Goal: Task Accomplishment & Management: Use online tool/utility

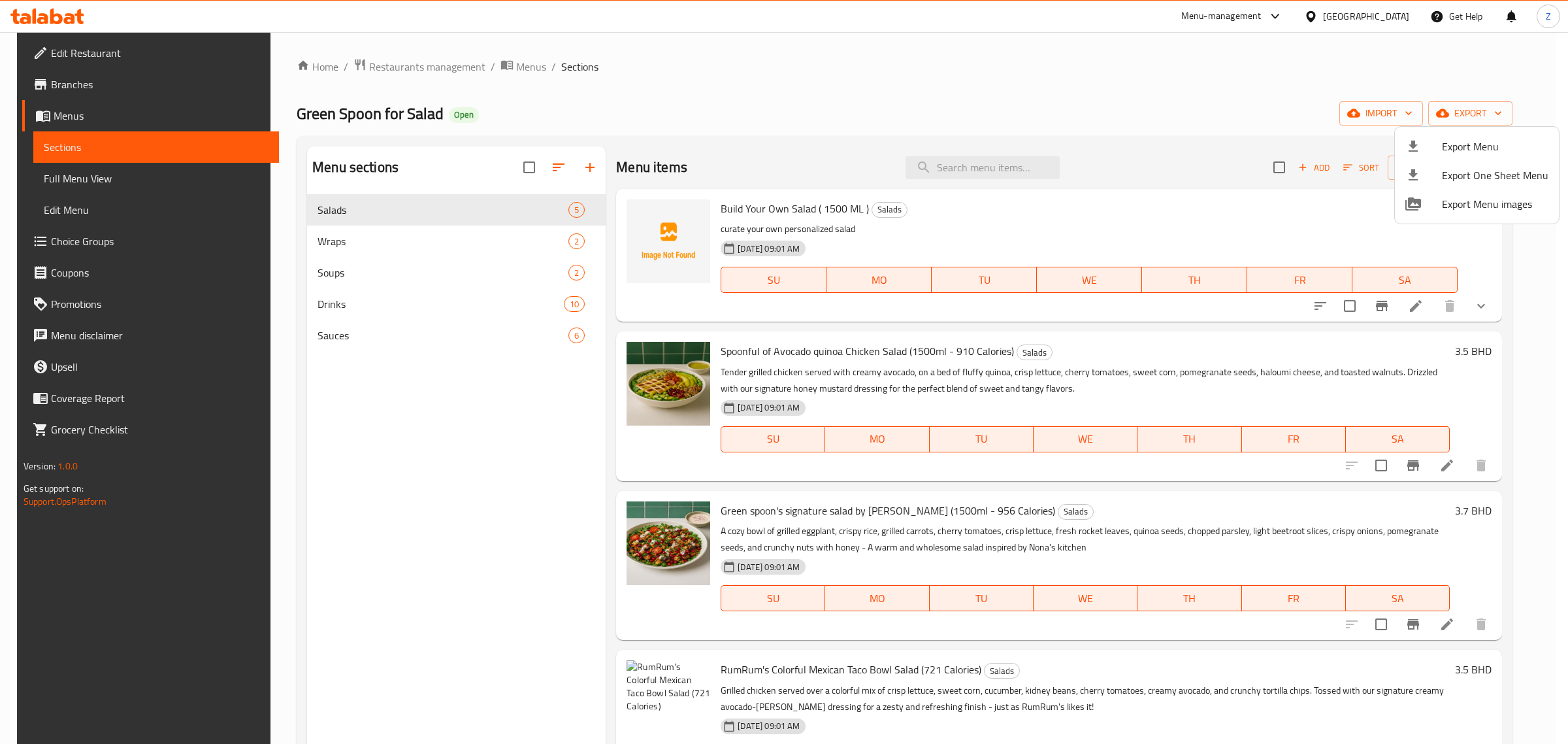
click at [1390, 116] on div at bounding box center [784, 372] width 1568 height 744
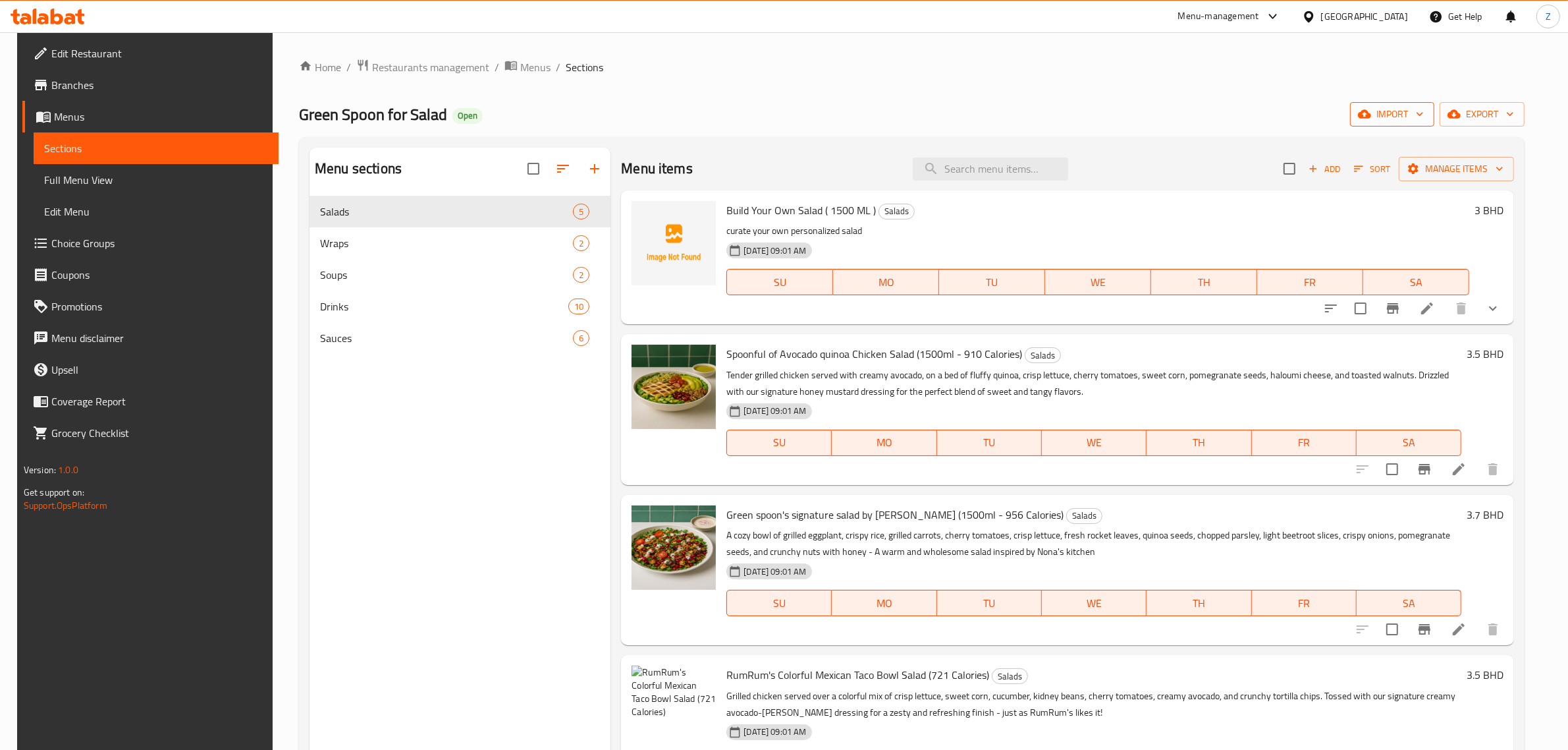
click at [1412, 119] on span "import" at bounding box center [1392, 114] width 63 height 17
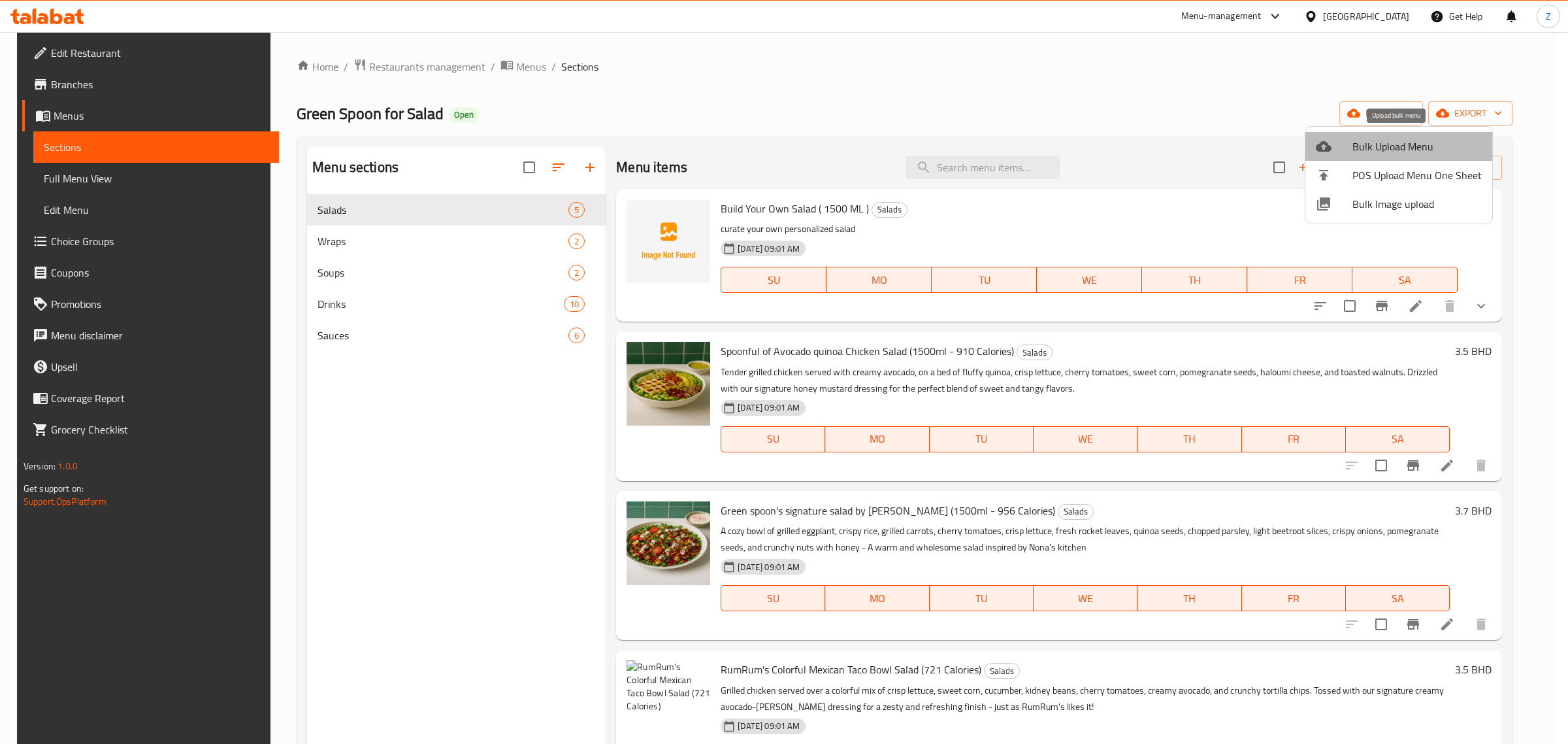
click at [1402, 134] on li "Bulk Upload Menu" at bounding box center [1399, 146] width 187 height 29
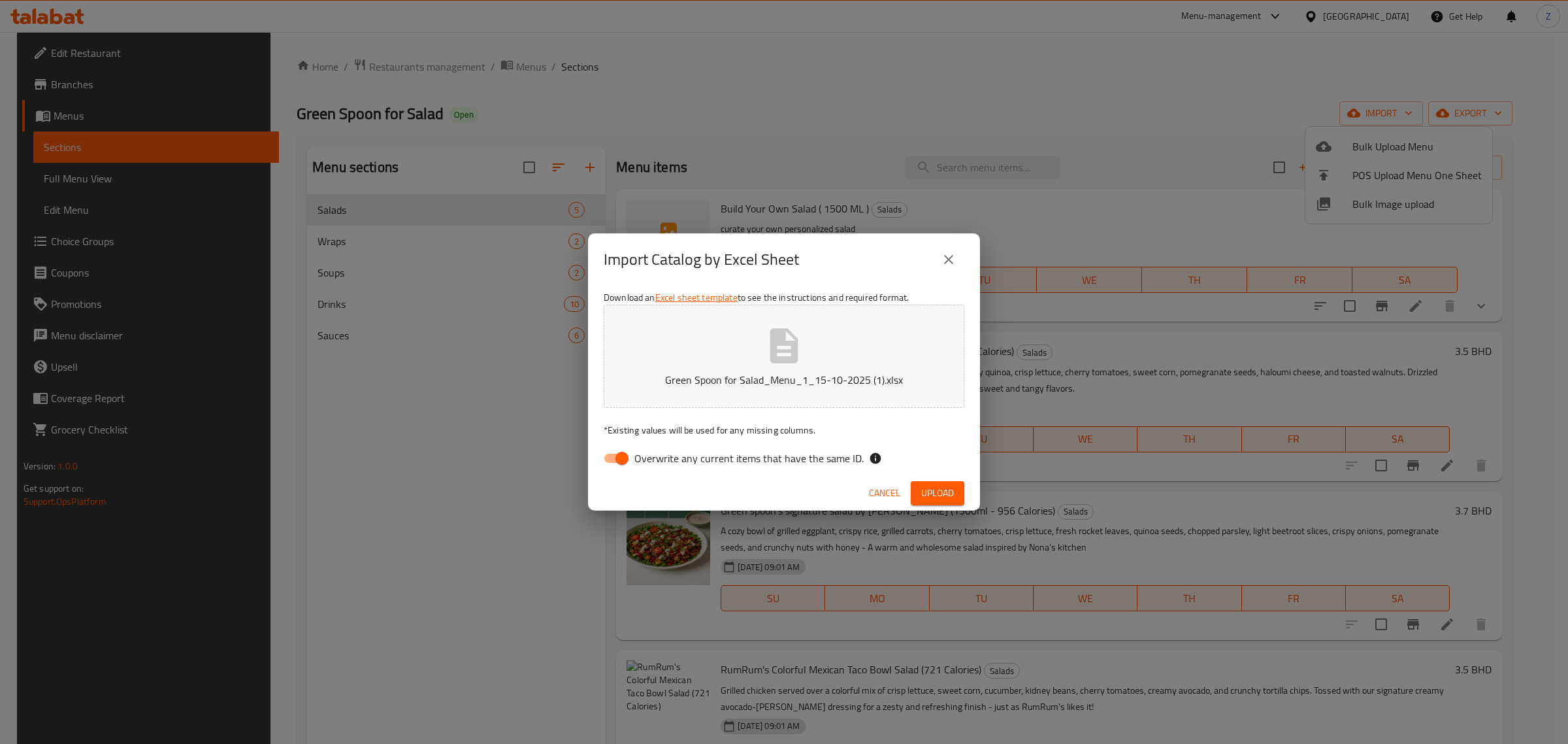
click at [947, 491] on span "Upload" at bounding box center [937, 493] width 32 height 17
click at [878, 495] on span "Cancel" at bounding box center [884, 493] width 31 height 17
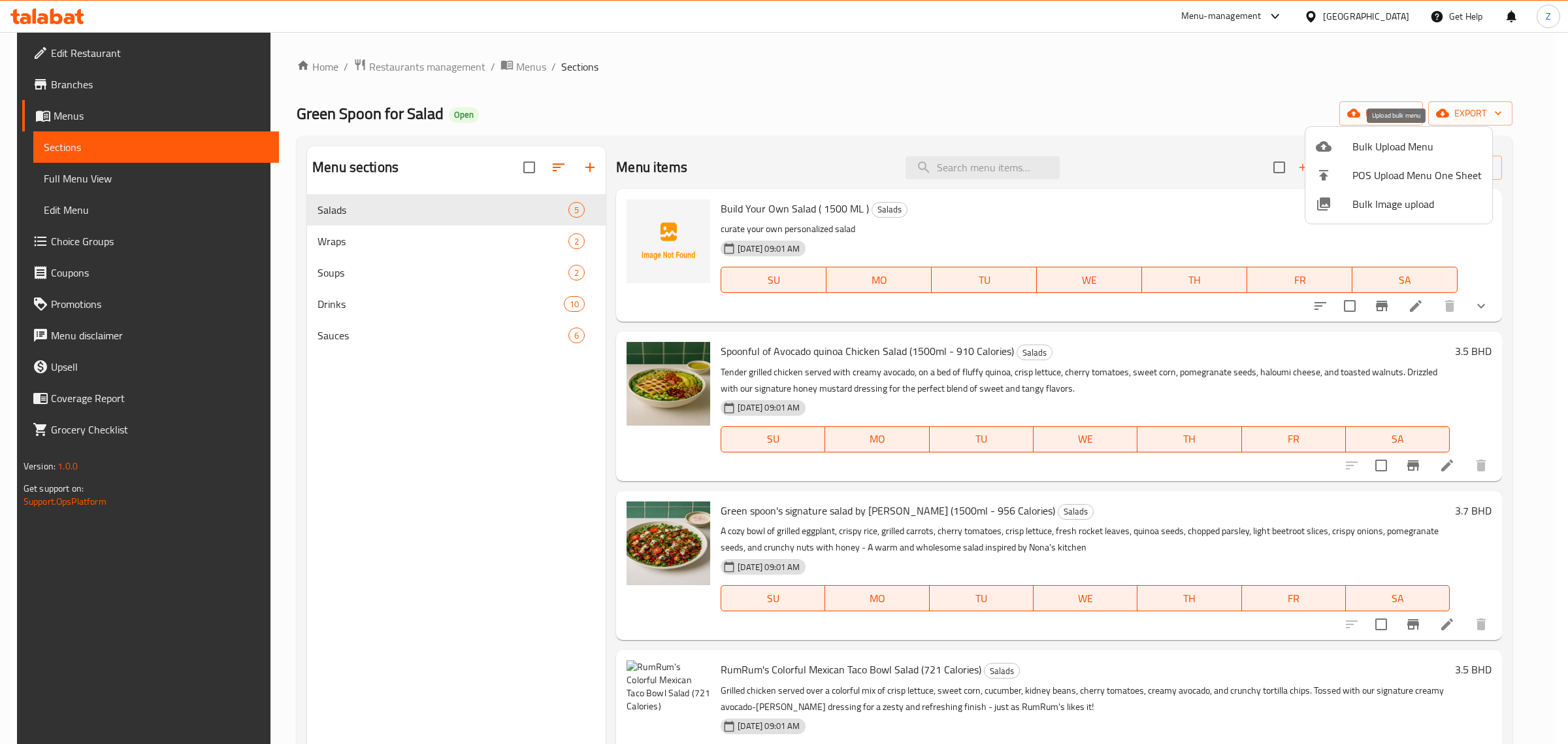
click at [1413, 148] on span "Bulk Upload Menu" at bounding box center [1417, 147] width 129 height 16
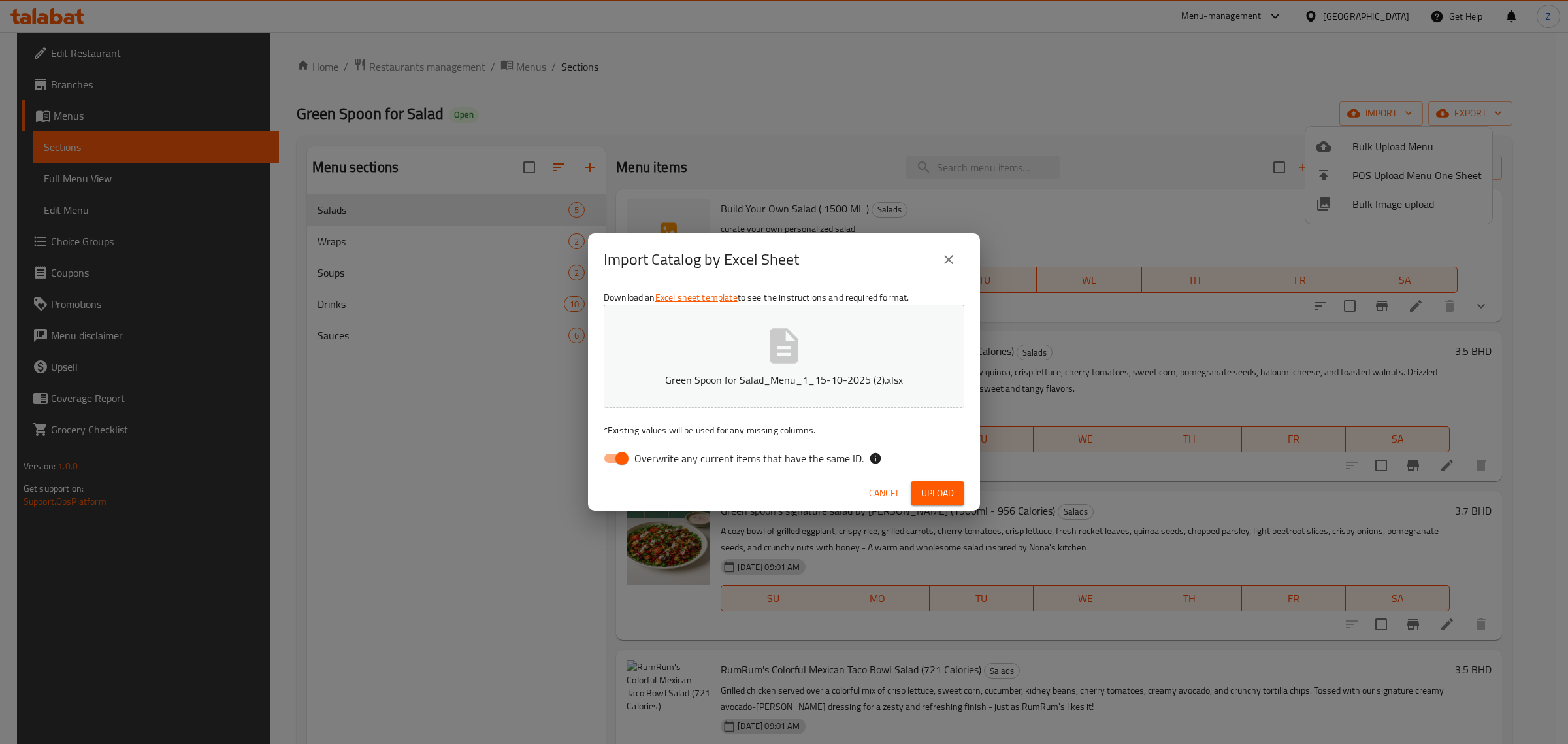
click at [935, 493] on span "Upload" at bounding box center [937, 493] width 32 height 17
click at [928, 492] on span "Upload" at bounding box center [937, 493] width 32 height 17
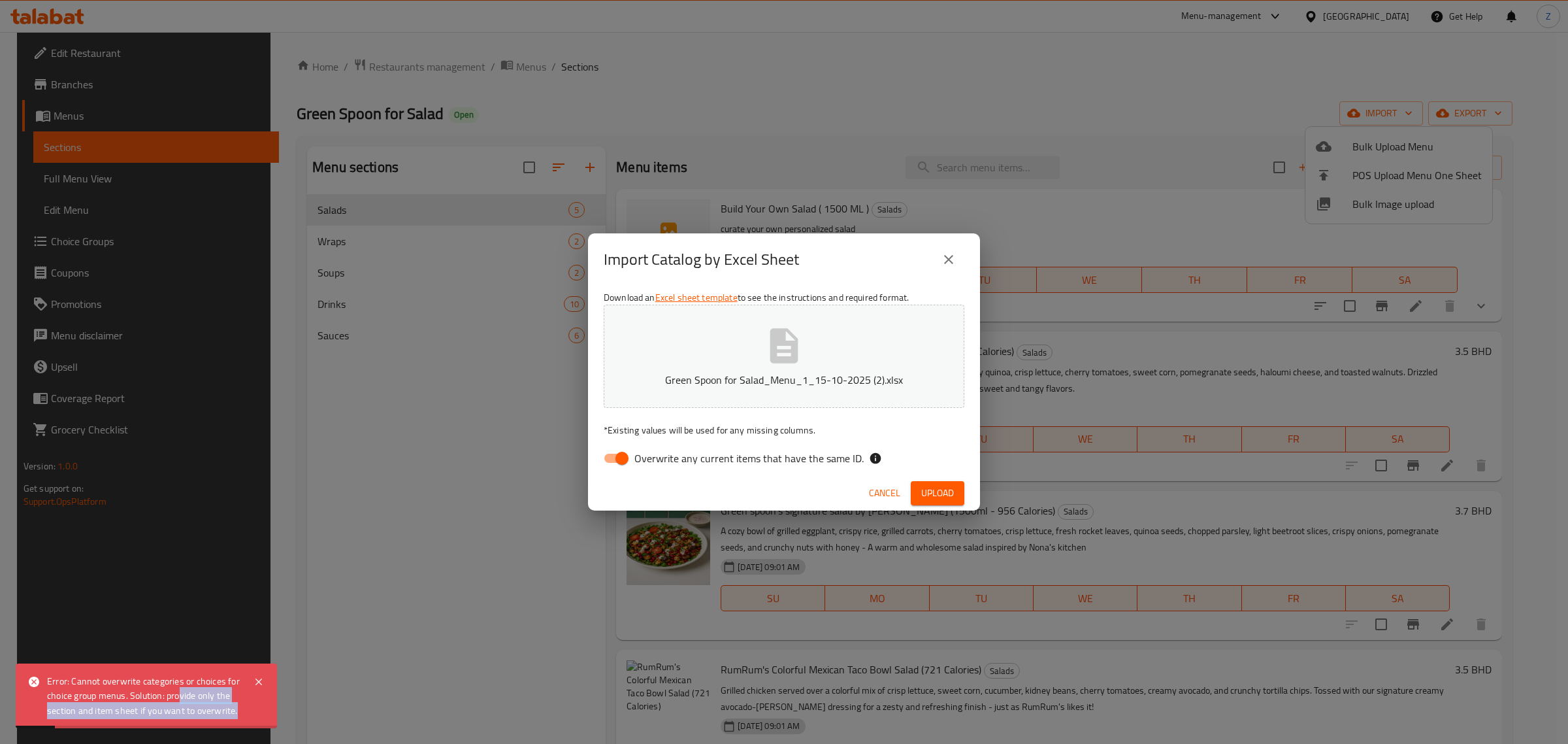
drag, startPoint x: 181, startPoint y: 697, endPoint x: 237, endPoint y: 727, distance: 63.5
click at [237, 727] on div "Error: Cannot overwrite categories or choices for choice group menus. Solution:…" at bounding box center [146, 695] width 261 height 65
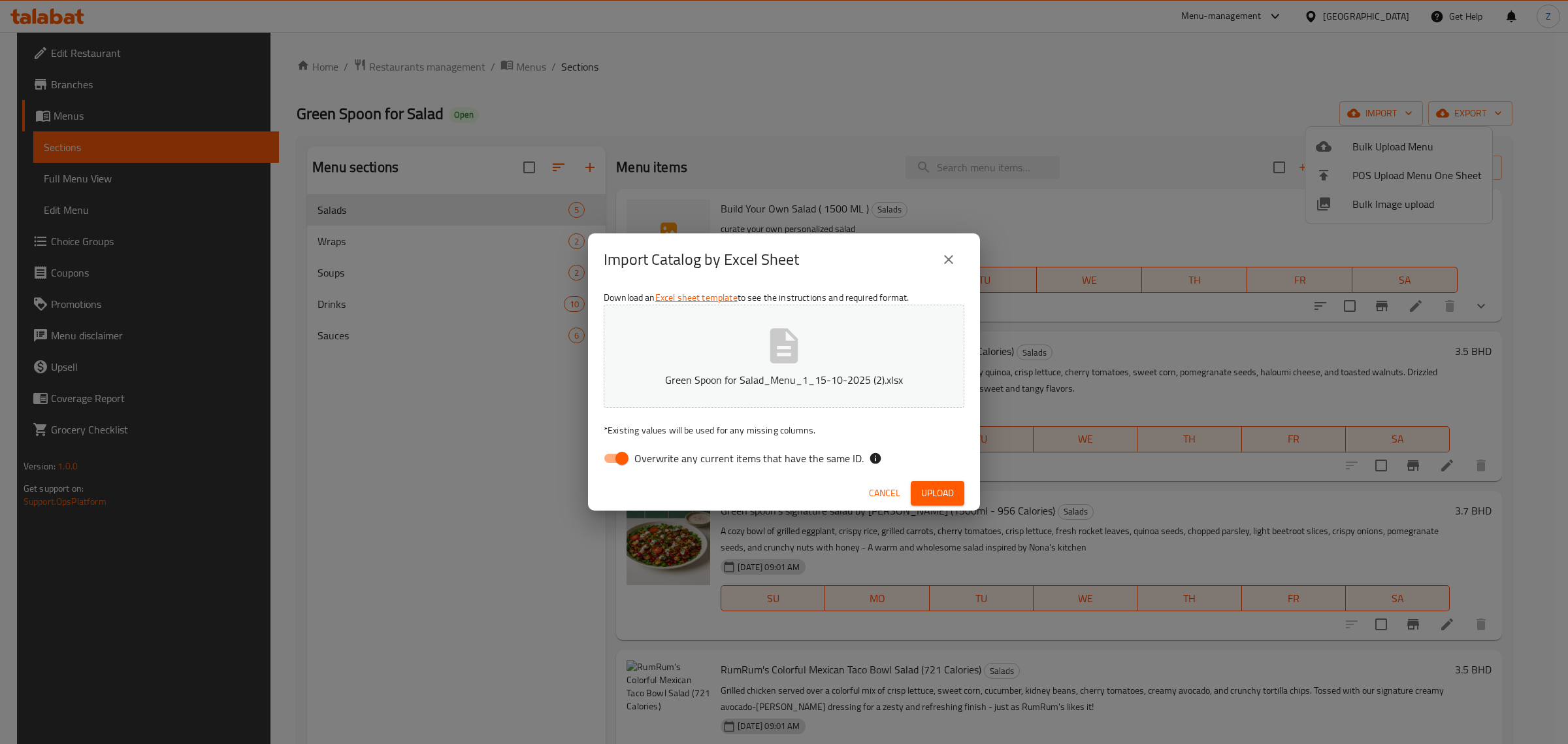
drag, startPoint x: 942, startPoint y: 257, endPoint x: 1072, endPoint y: 238, distance: 131.4
click at [943, 257] on icon "close" at bounding box center [948, 259] width 16 height 16
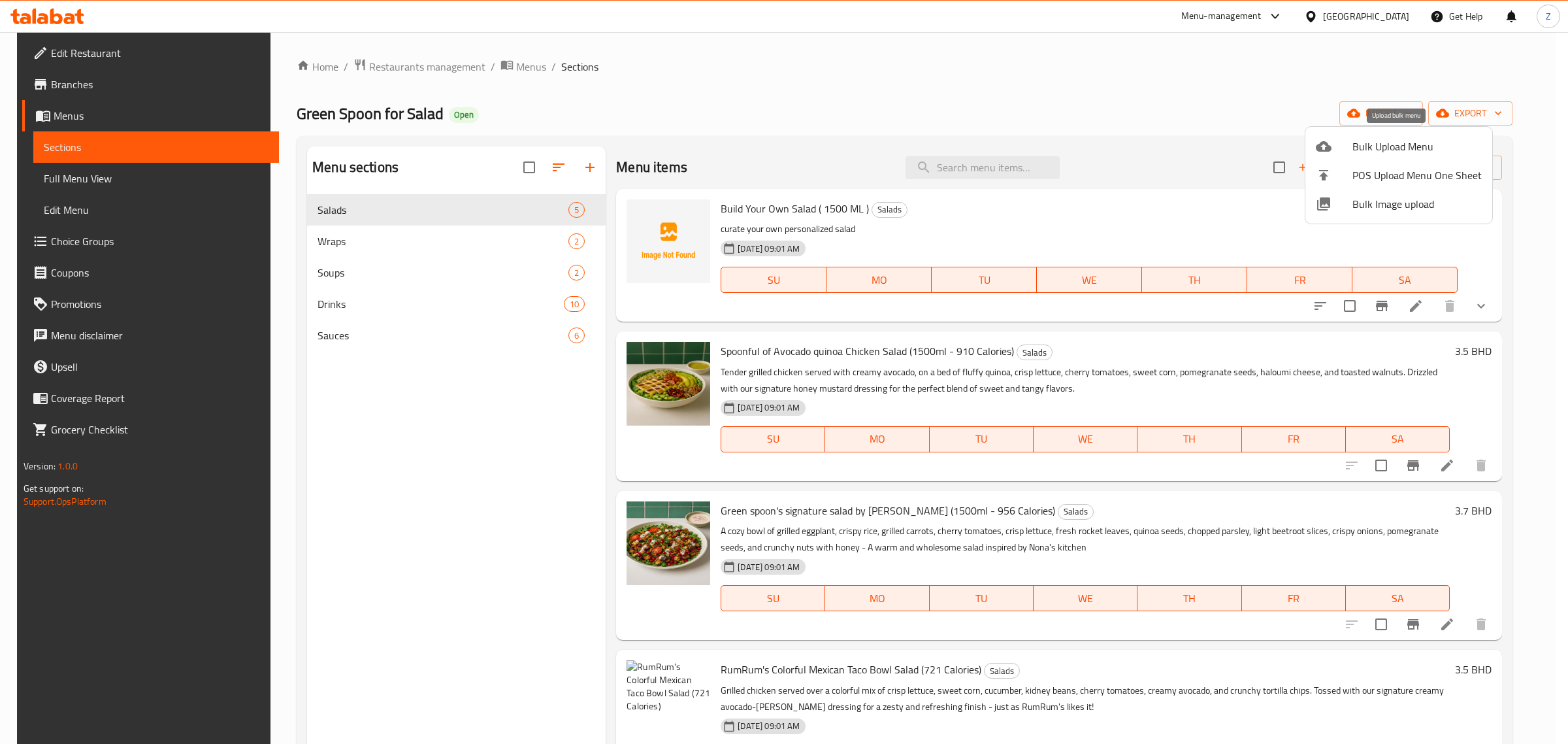
click at [1388, 148] on span "Bulk Upload Menu" at bounding box center [1417, 147] width 129 height 16
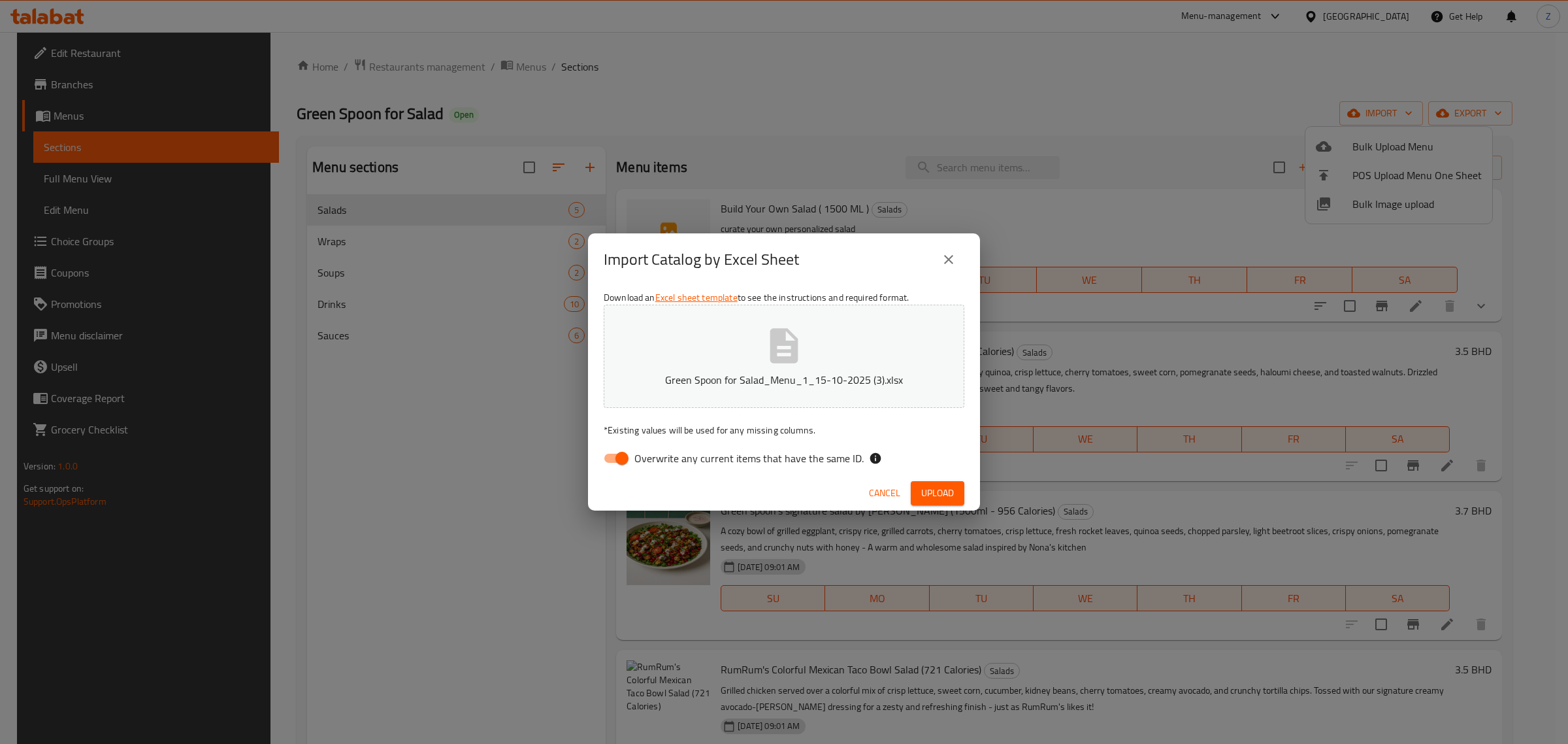
click at [925, 494] on span "Upload" at bounding box center [937, 493] width 32 height 17
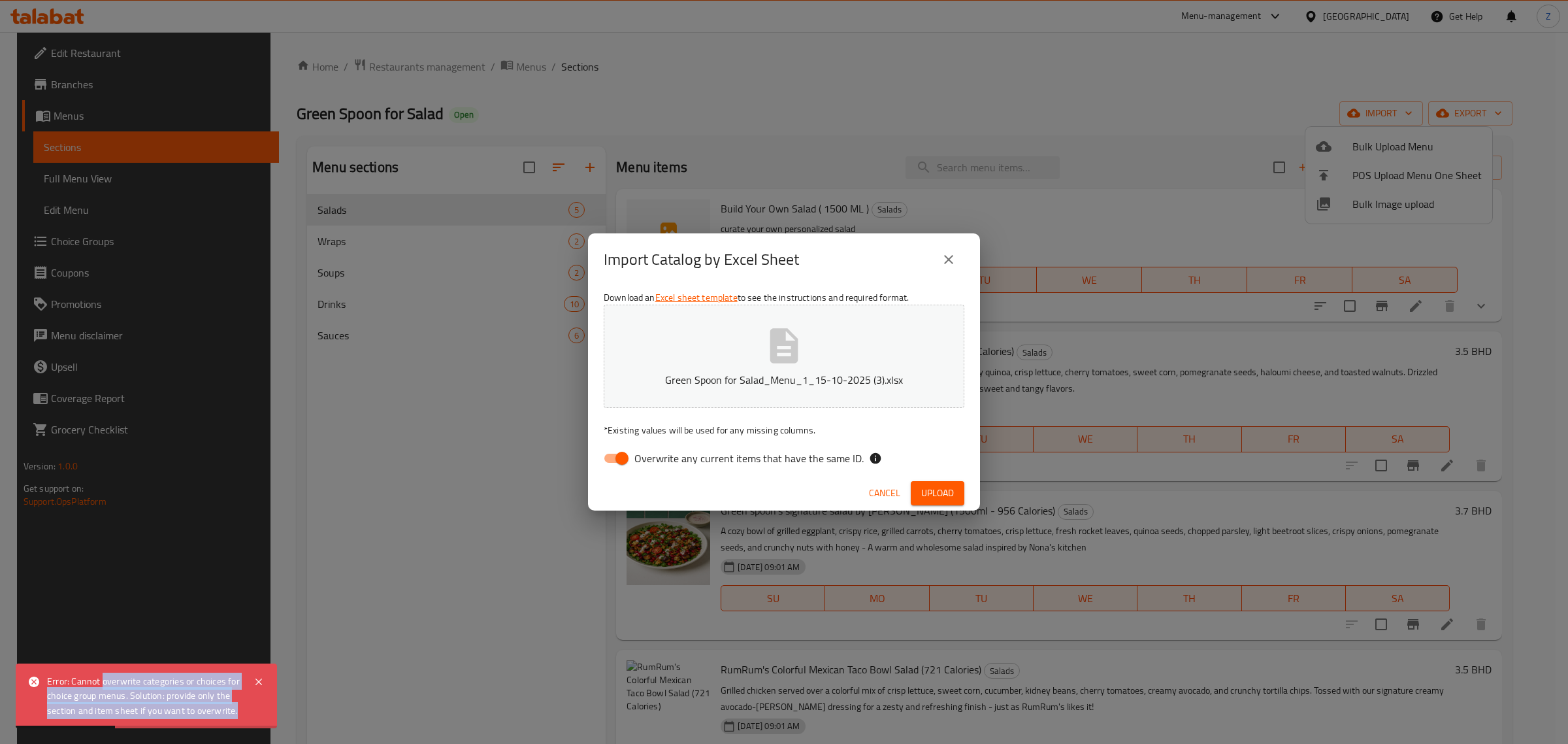
drag, startPoint x: 103, startPoint y: 684, endPoint x: 274, endPoint y: 722, distance: 175.2
click at [274, 720] on div "Error: Cannot overwrite categories or choices for choice group menus. Solution:…" at bounding box center [146, 695] width 261 height 65
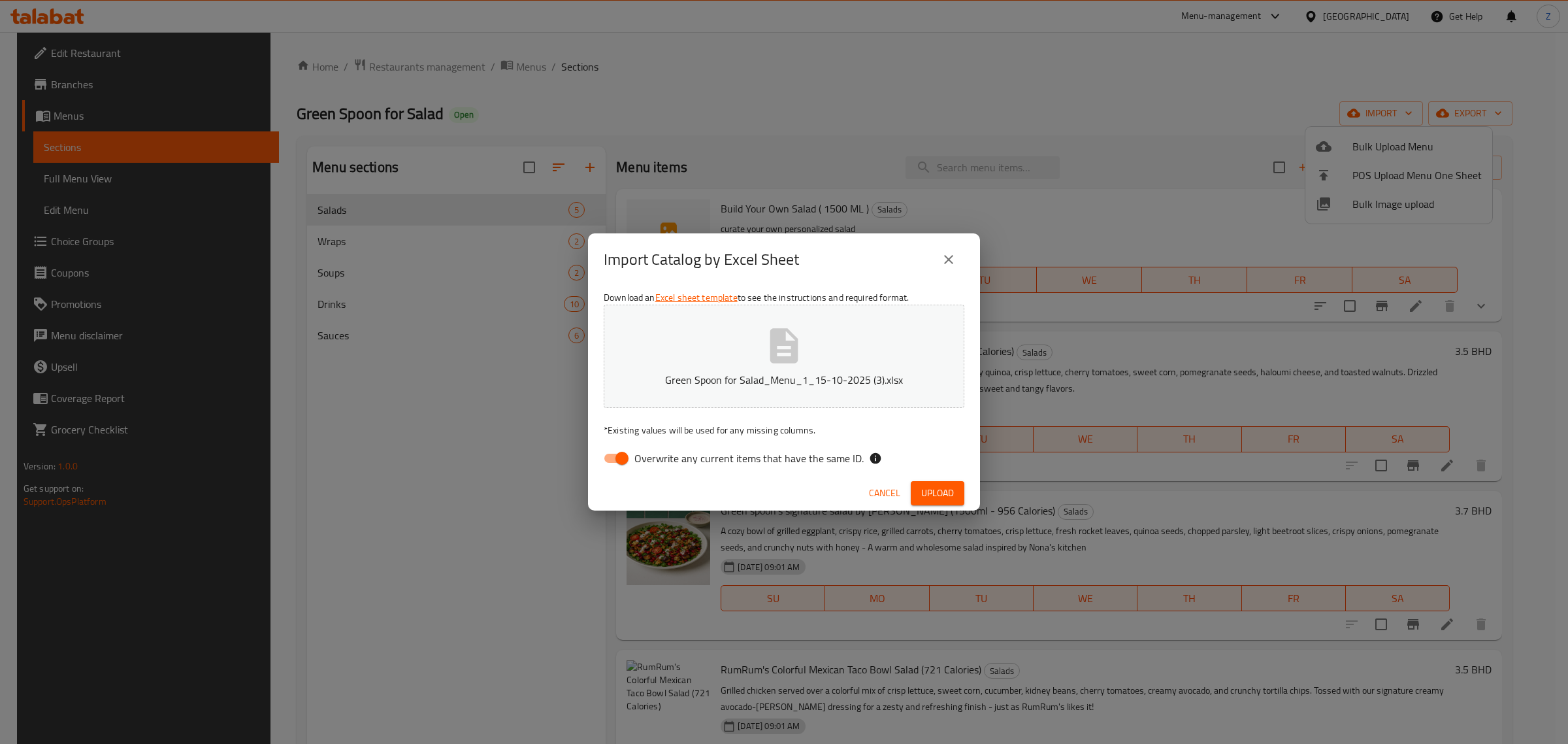
click at [895, 485] on span "Cancel" at bounding box center [884, 493] width 31 height 17
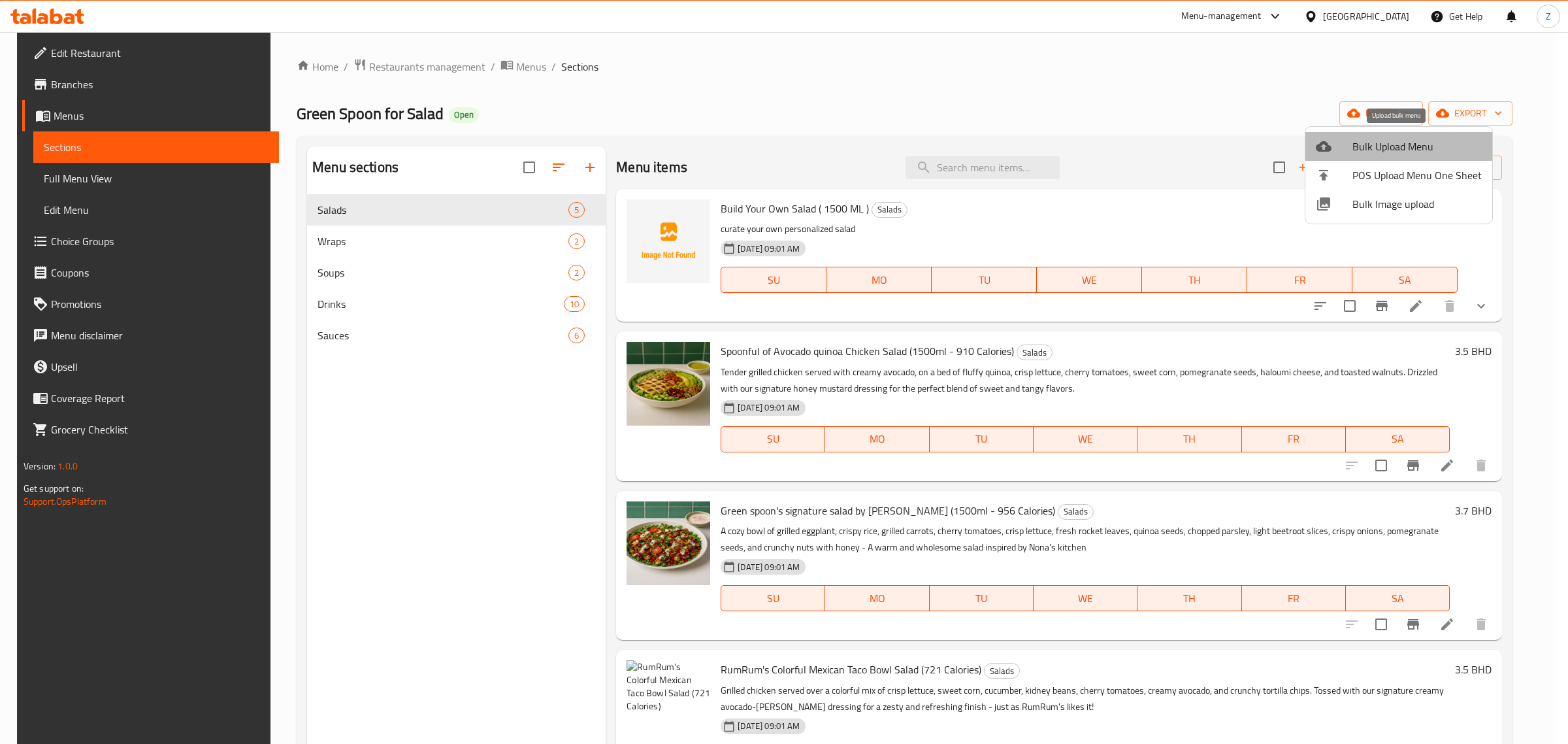
click at [1412, 139] on span "Bulk Upload Menu" at bounding box center [1417, 147] width 129 height 16
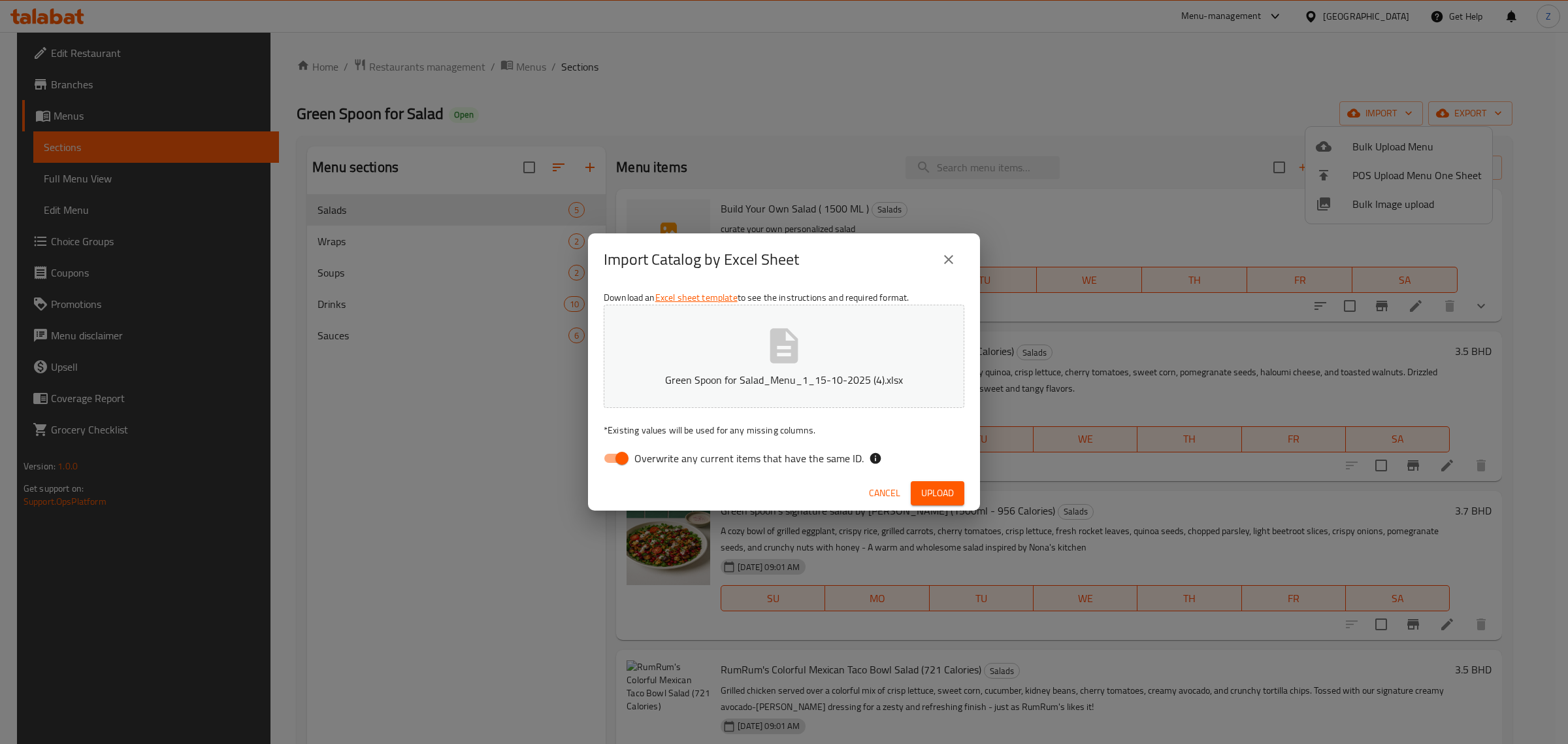
click at [938, 494] on span "Upload" at bounding box center [937, 493] width 32 height 17
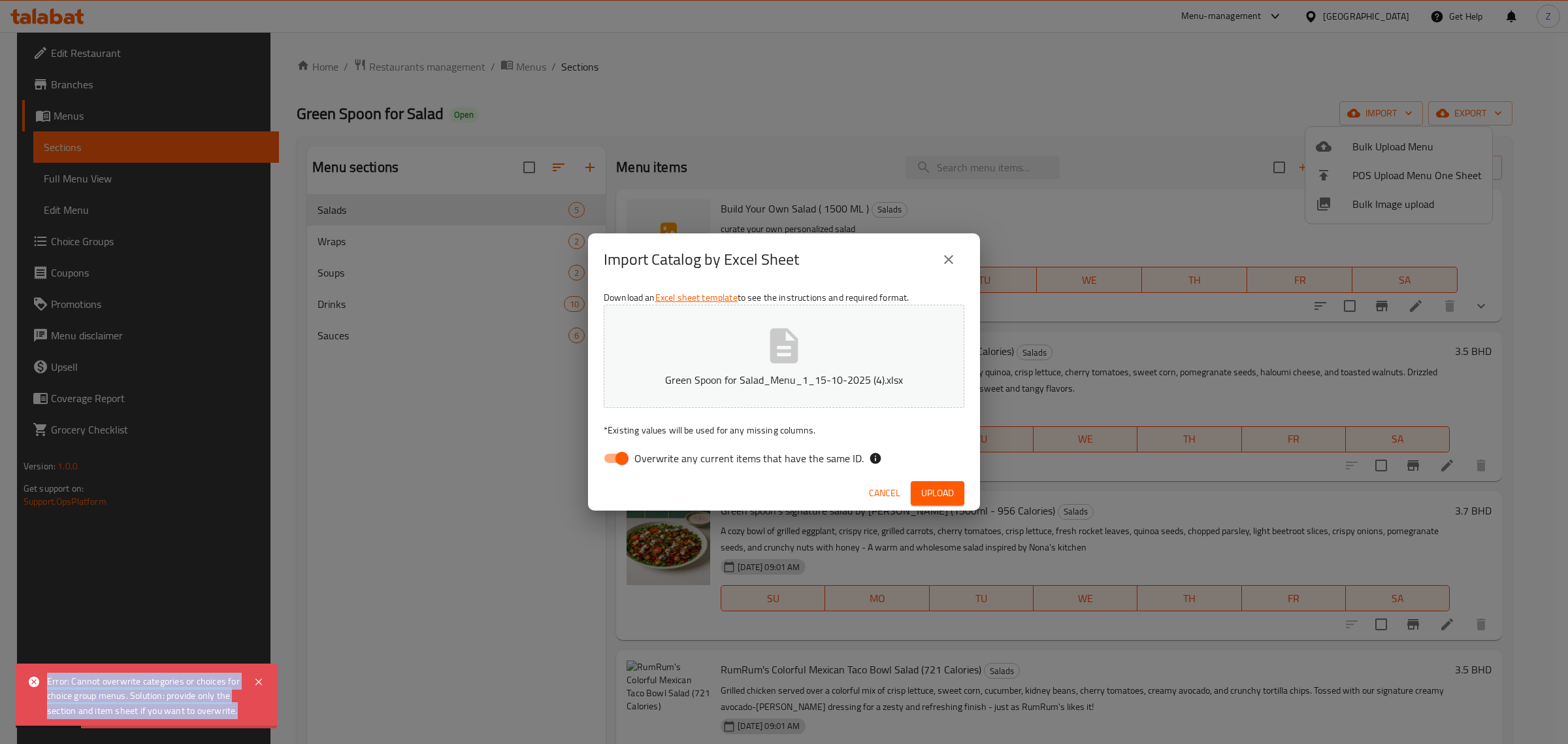
drag, startPoint x: 240, startPoint y: 713, endPoint x: 37, endPoint y: 673, distance: 206.9
click at [37, 673] on div "Error: Cannot overwrite categories or choices for choice group menus. Solution:…" at bounding box center [146, 695] width 261 height 65
copy div "Error: Cannot overwrite categories or choices for choice group menus. Solution:…"
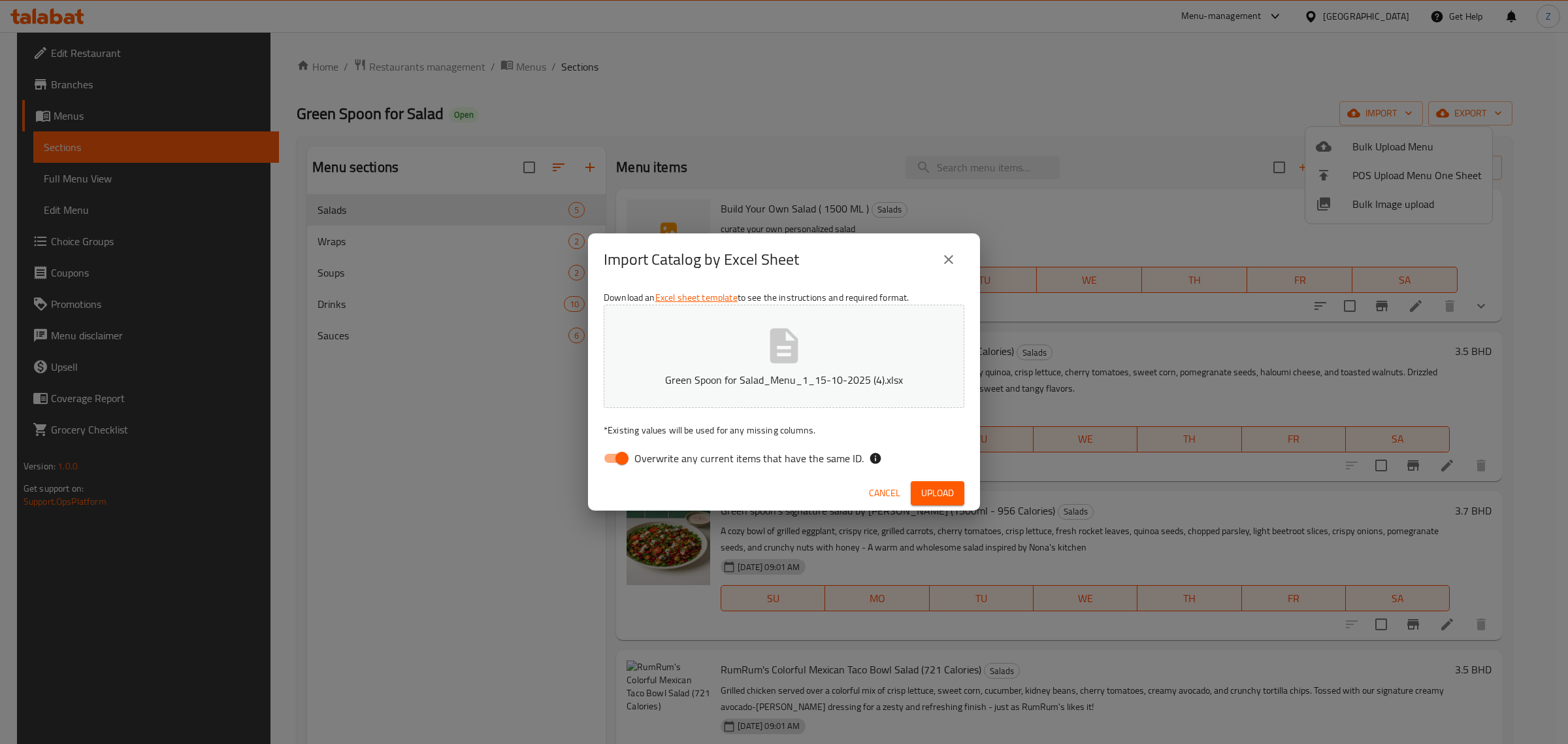
click at [884, 489] on span "Cancel" at bounding box center [884, 493] width 31 height 17
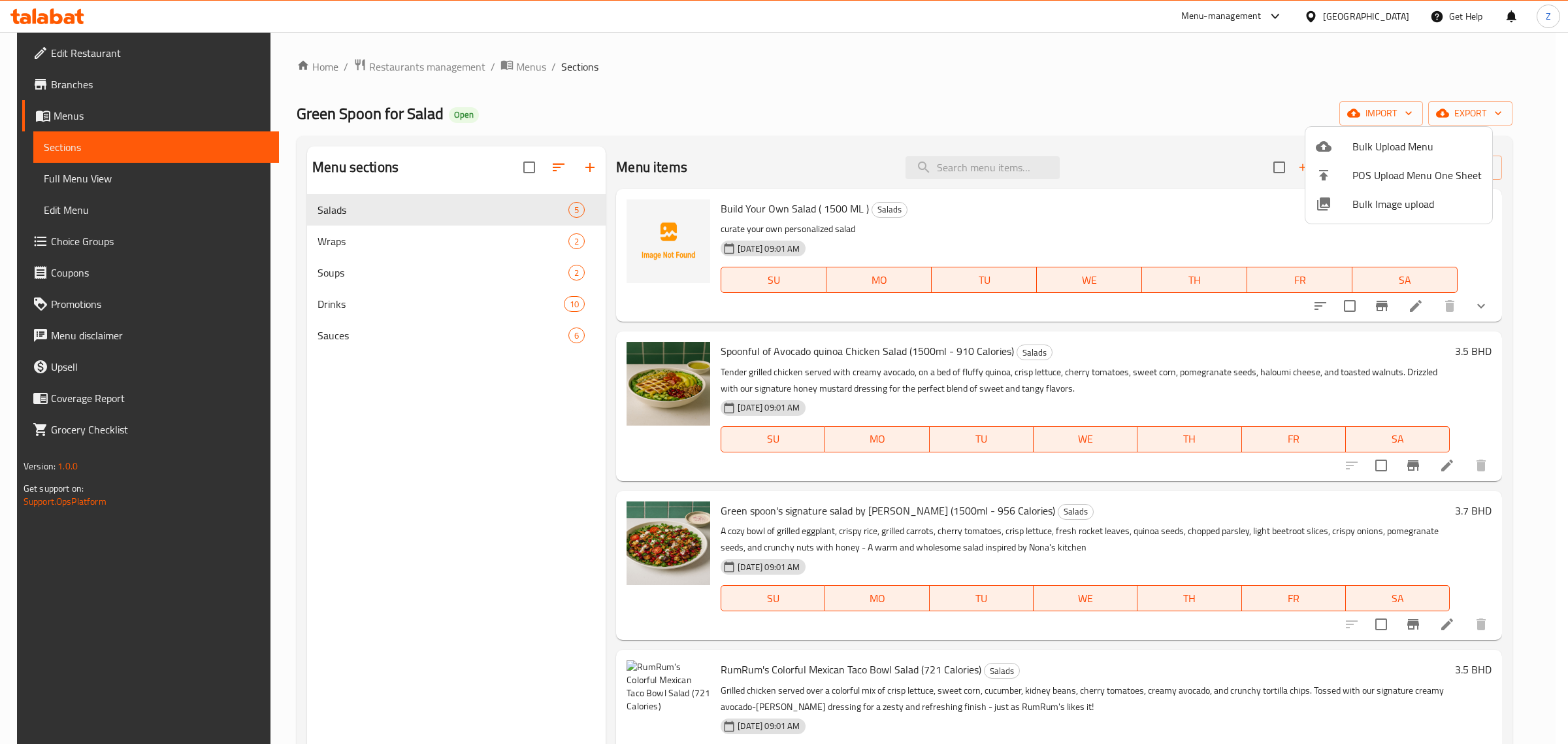
drag, startPoint x: 403, startPoint y: 64, endPoint x: 414, endPoint y: 79, distance: 18.6
click at [403, 66] on div at bounding box center [784, 372] width 1568 height 744
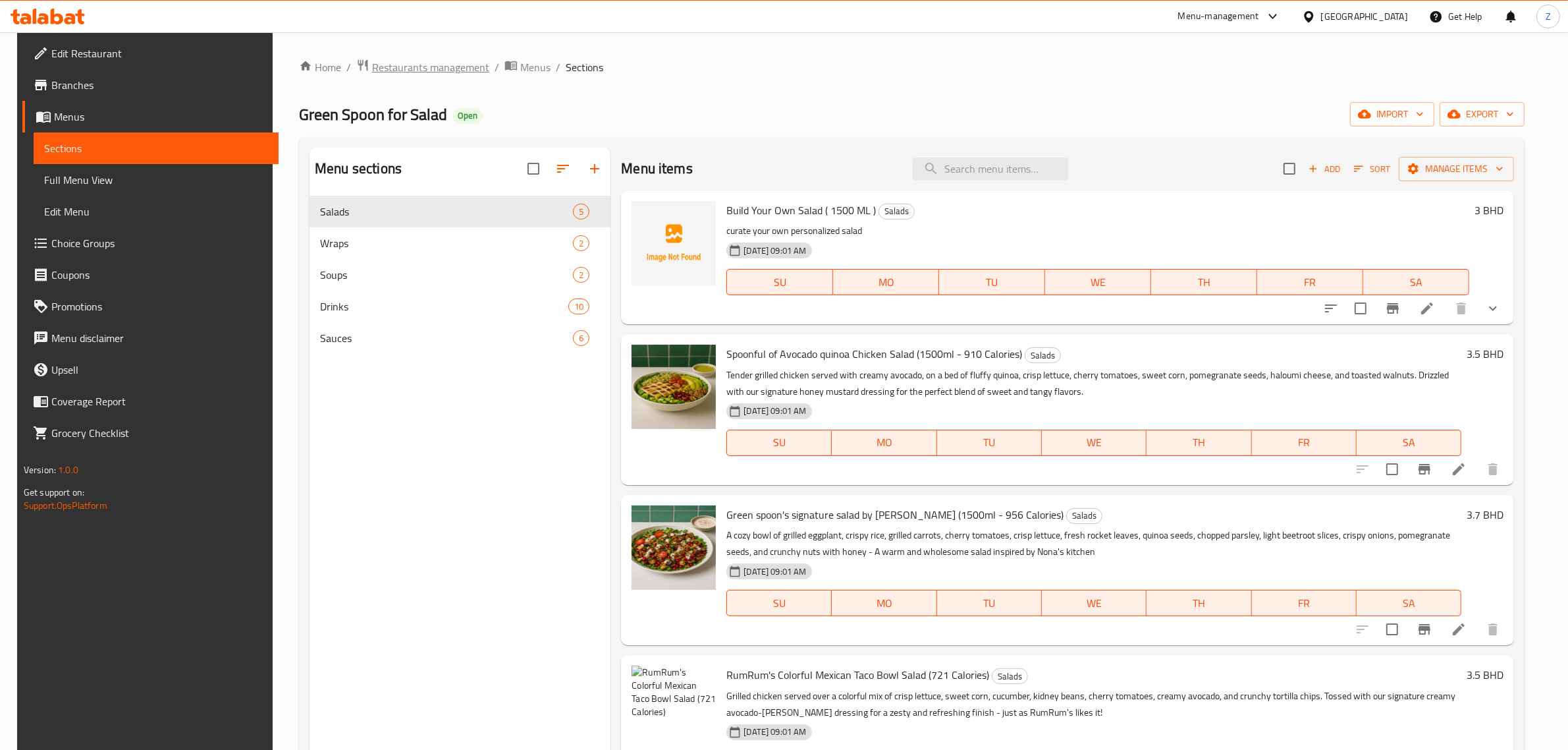
click at [392, 63] on span "Restaurants management" at bounding box center [430, 67] width 117 height 16
